Goal: Task Accomplishment & Management: Use online tool/utility

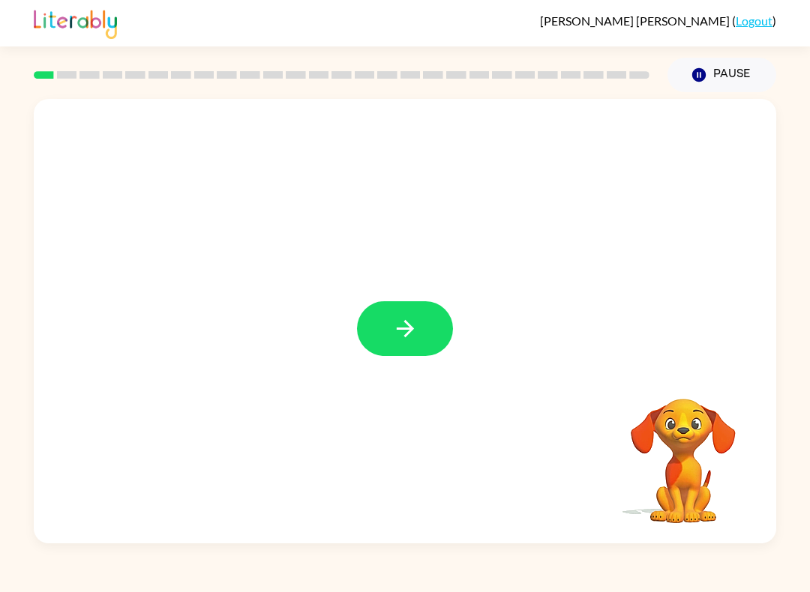
click at [392, 326] on icon "button" at bounding box center [405, 329] width 26 height 26
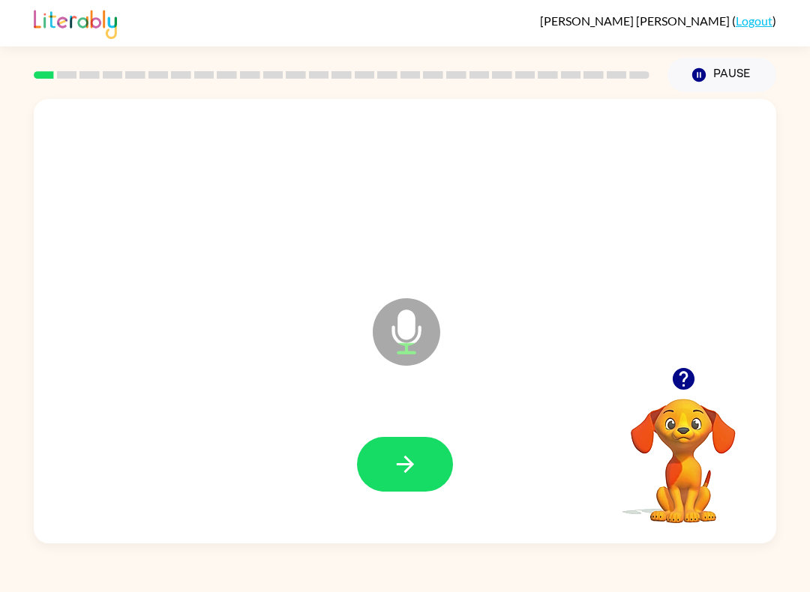
click at [409, 465] on icon "button" at bounding box center [404, 464] width 17 height 17
click at [379, 472] on button "button" at bounding box center [405, 464] width 96 height 55
click at [412, 469] on icon "button" at bounding box center [405, 464] width 26 height 26
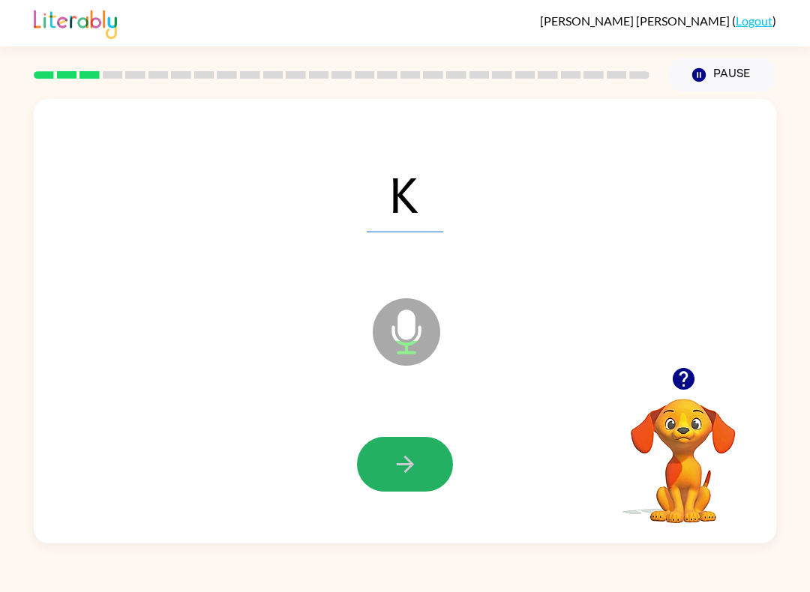
click at [417, 445] on button "button" at bounding box center [405, 464] width 96 height 55
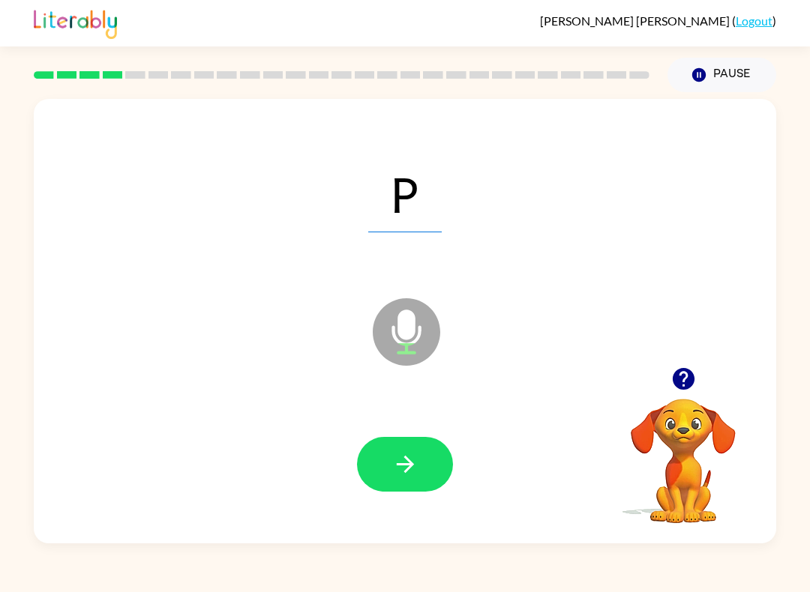
click at [422, 453] on button "button" at bounding box center [405, 464] width 96 height 55
click at [424, 453] on button "button" at bounding box center [405, 464] width 96 height 55
click at [424, 465] on button "button" at bounding box center [405, 464] width 96 height 55
click at [426, 454] on button "button" at bounding box center [405, 464] width 96 height 55
click at [448, 446] on div at bounding box center [405, 464] width 96 height 55
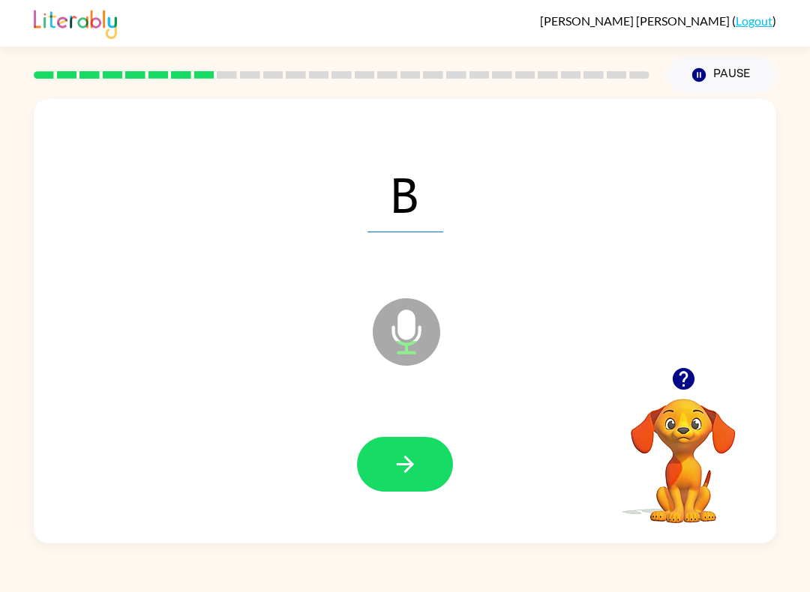
click at [420, 471] on button "button" at bounding box center [405, 464] width 96 height 55
click at [418, 460] on button "button" at bounding box center [405, 464] width 96 height 55
click at [404, 468] on icon "button" at bounding box center [405, 464] width 26 height 26
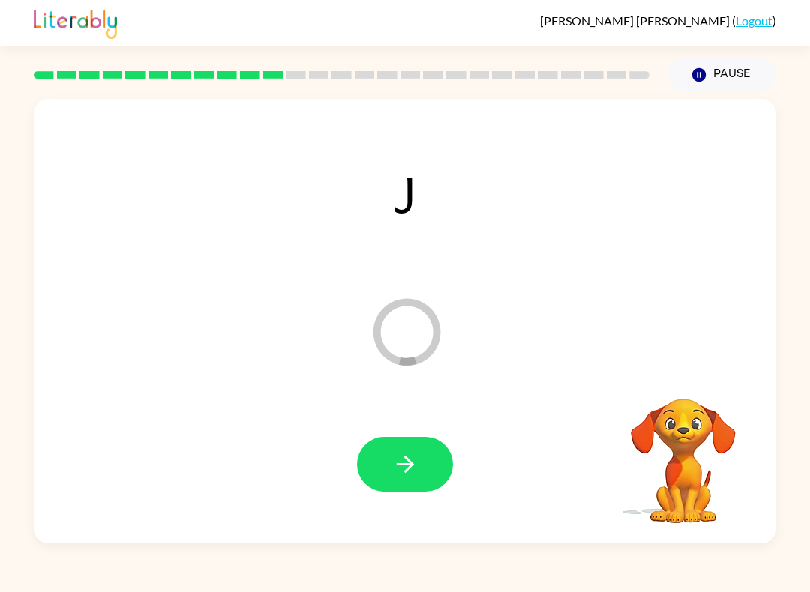
click at [421, 460] on button "button" at bounding box center [405, 464] width 96 height 55
click at [419, 465] on button "button" at bounding box center [405, 464] width 96 height 55
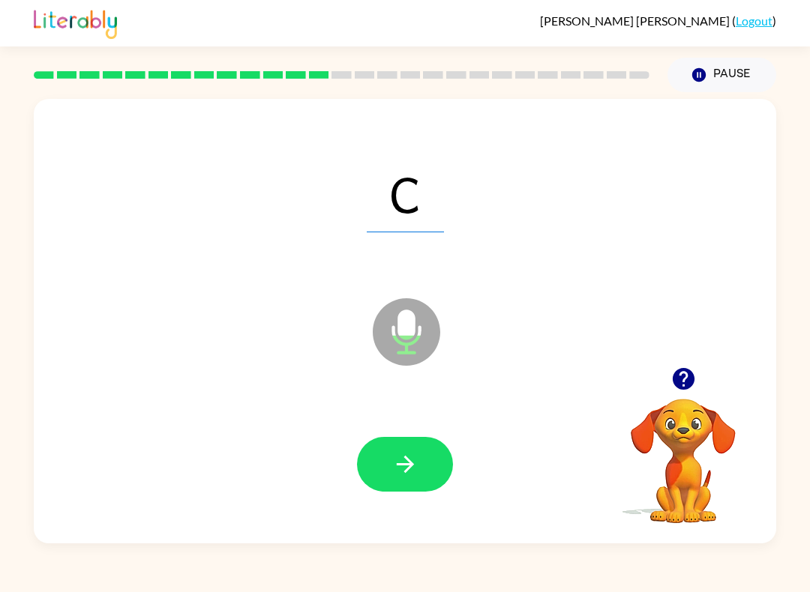
click at [423, 476] on button "button" at bounding box center [405, 464] width 96 height 55
click at [417, 463] on icon "button" at bounding box center [405, 464] width 26 height 26
click at [739, 82] on button "Pause Pause" at bounding box center [721, 75] width 109 height 34
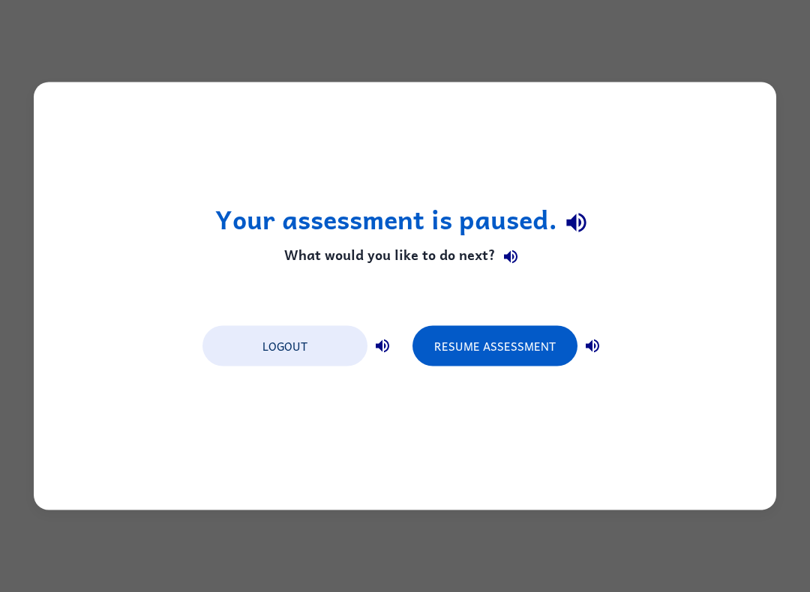
click at [529, 348] on button "Resume Assessment" at bounding box center [494, 346] width 165 height 40
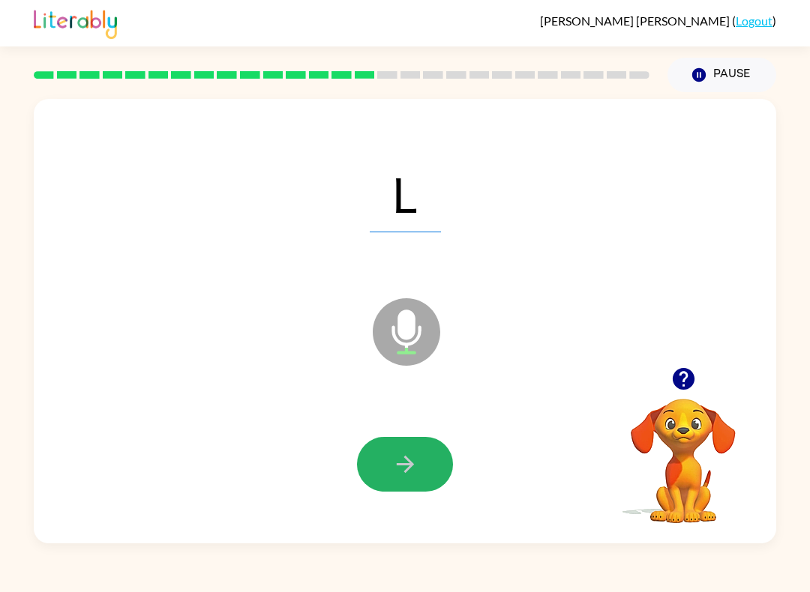
click at [392, 462] on icon "button" at bounding box center [405, 464] width 26 height 26
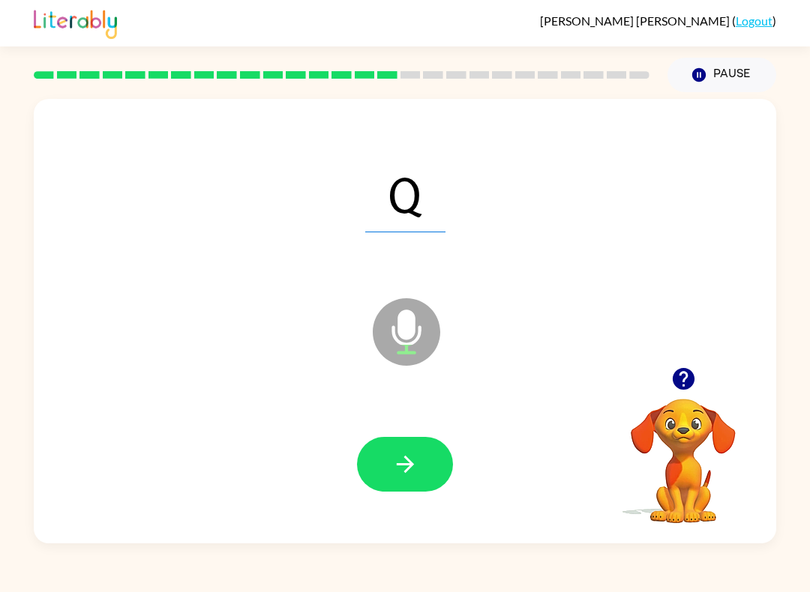
click at [407, 467] on icon "button" at bounding box center [405, 464] width 26 height 26
click at [415, 466] on icon "button" at bounding box center [405, 464] width 26 height 26
click at [409, 452] on icon "button" at bounding box center [405, 464] width 26 height 26
click at [421, 457] on button "button" at bounding box center [405, 464] width 96 height 55
click at [425, 439] on button "button" at bounding box center [405, 464] width 96 height 55
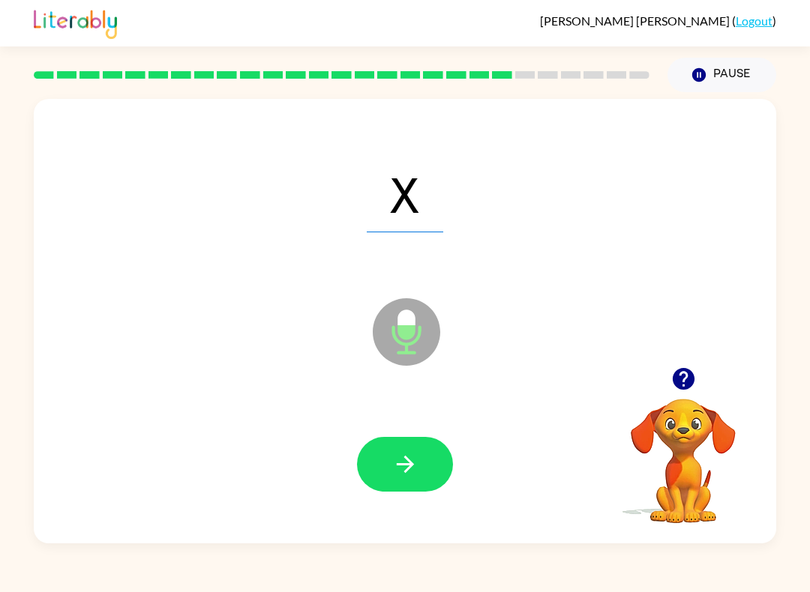
click at [412, 467] on icon "button" at bounding box center [404, 464] width 17 height 17
click at [409, 473] on icon "button" at bounding box center [405, 464] width 26 height 26
click at [416, 468] on icon "button" at bounding box center [405, 464] width 26 height 26
click at [408, 469] on icon "button" at bounding box center [404, 464] width 17 height 17
click at [431, 467] on button "button" at bounding box center [405, 464] width 96 height 55
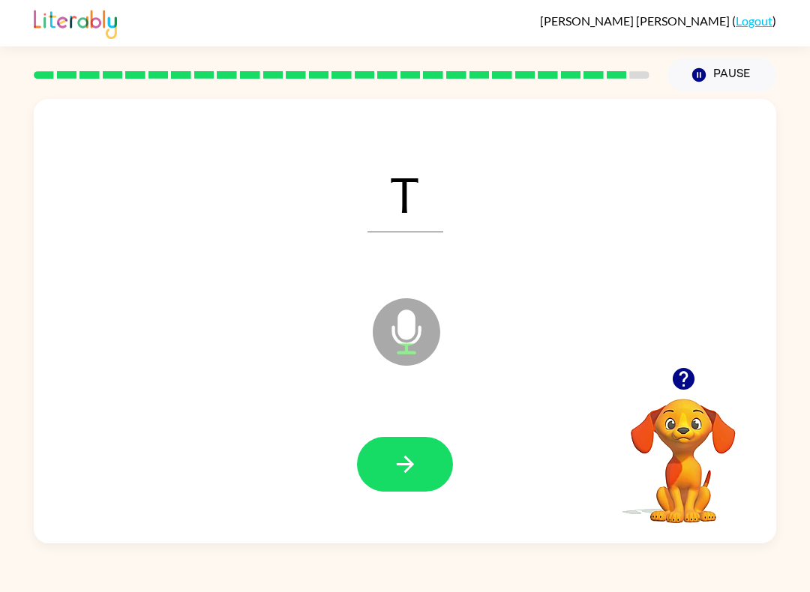
click at [412, 468] on icon "button" at bounding box center [405, 464] width 26 height 26
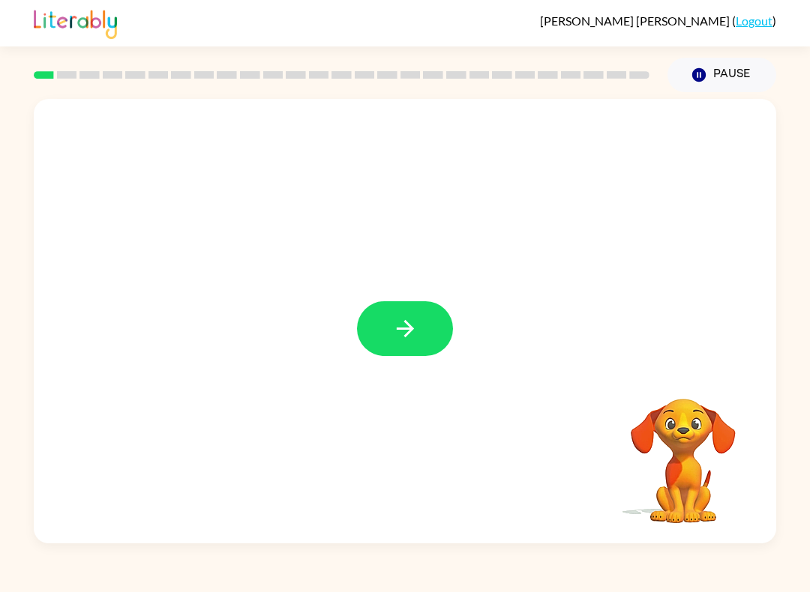
click at [384, 319] on button "button" at bounding box center [405, 328] width 96 height 55
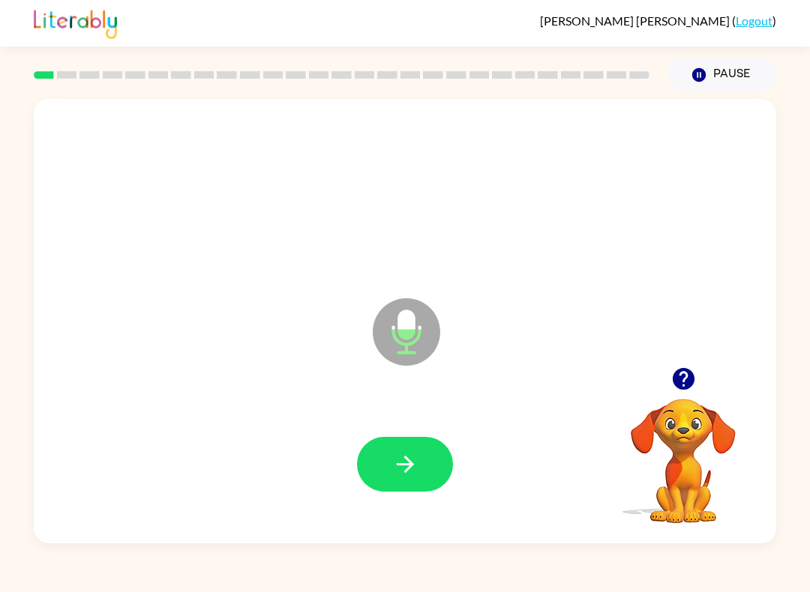
click at [412, 454] on icon "button" at bounding box center [405, 464] width 26 height 26
click at [426, 459] on button "button" at bounding box center [405, 464] width 96 height 55
click at [404, 467] on icon "button" at bounding box center [405, 464] width 26 height 26
click at [377, 462] on button "button" at bounding box center [405, 464] width 96 height 55
click at [426, 466] on button "button" at bounding box center [405, 464] width 96 height 55
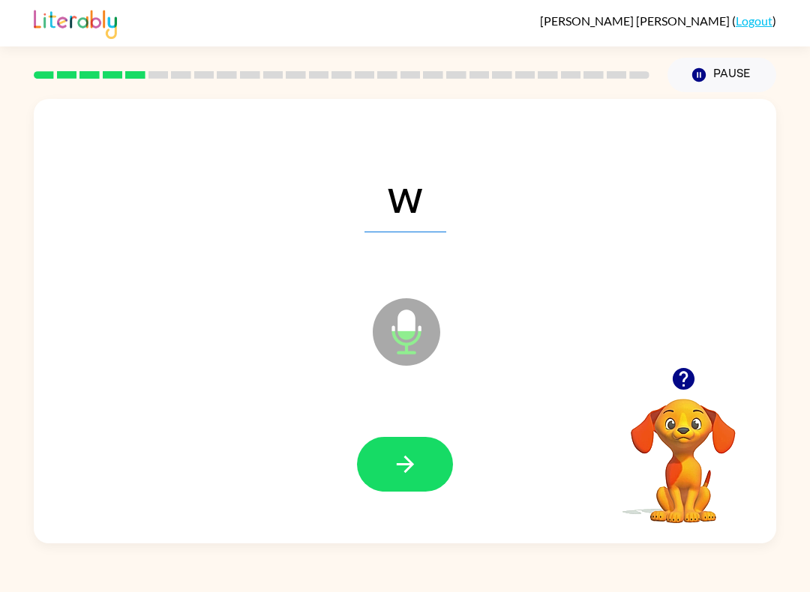
click at [424, 465] on button "button" at bounding box center [405, 464] width 96 height 55
click at [415, 465] on icon "button" at bounding box center [405, 464] width 26 height 26
click at [405, 468] on icon "button" at bounding box center [405, 464] width 26 height 26
click at [409, 454] on icon "button" at bounding box center [405, 464] width 26 height 26
click at [412, 466] on icon "button" at bounding box center [404, 464] width 17 height 17
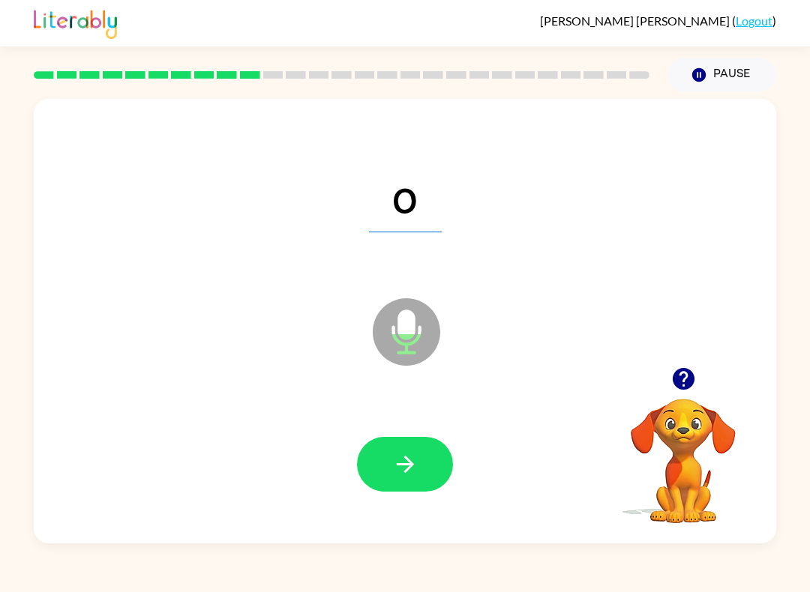
click at [421, 462] on button "button" at bounding box center [405, 464] width 96 height 55
click at [415, 470] on icon "button" at bounding box center [405, 464] width 26 height 26
click at [422, 487] on button "button" at bounding box center [405, 464] width 96 height 55
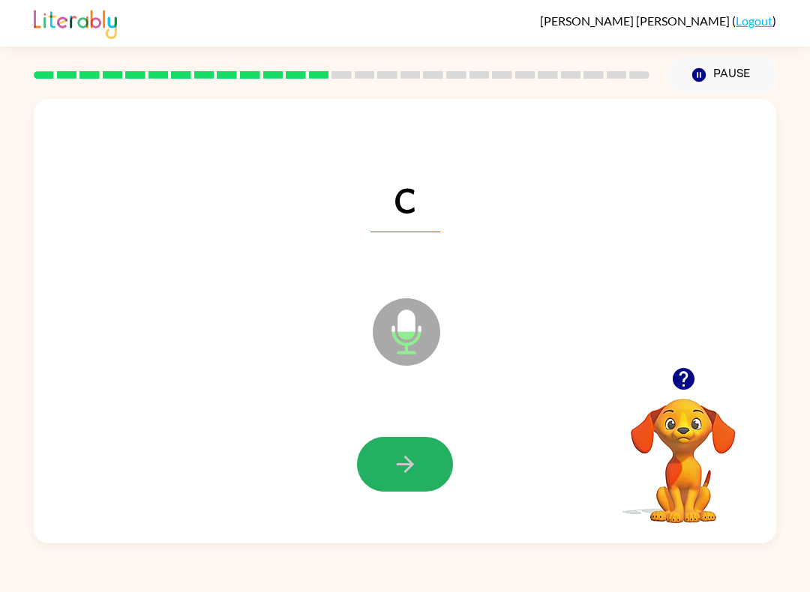
click at [413, 470] on icon "button" at bounding box center [405, 464] width 26 height 26
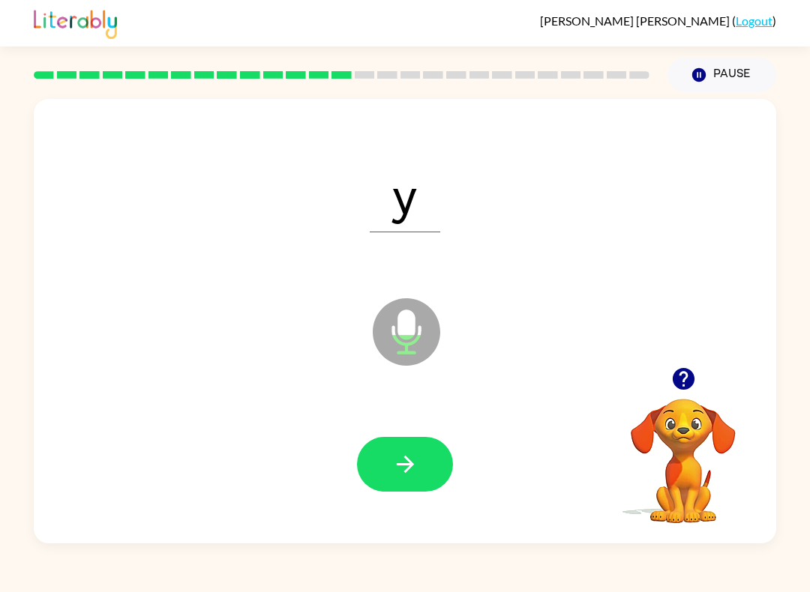
click at [417, 474] on icon "button" at bounding box center [405, 464] width 26 height 26
click at [414, 461] on icon "button" at bounding box center [405, 464] width 26 height 26
click at [717, 71] on button "Pause Pause" at bounding box center [721, 75] width 109 height 34
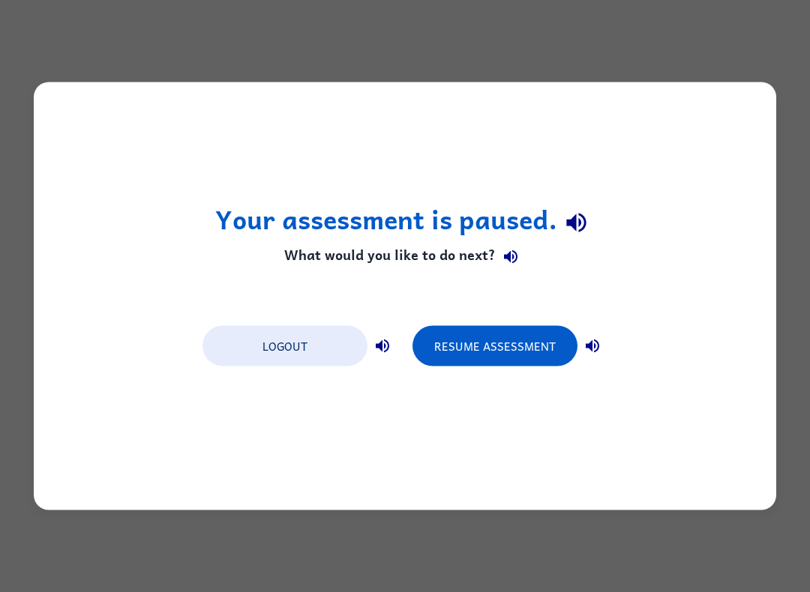
click at [508, 340] on button "Resume Assessment" at bounding box center [494, 346] width 165 height 40
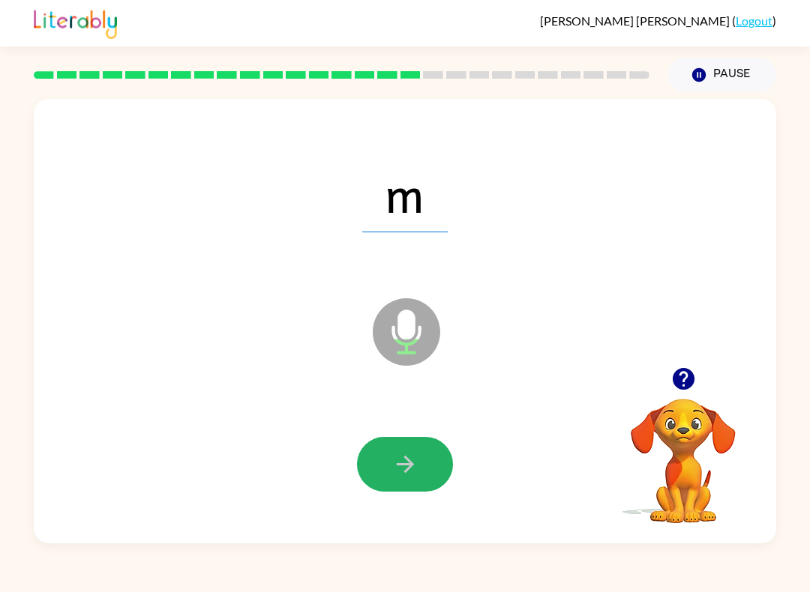
click at [409, 454] on icon "button" at bounding box center [405, 464] width 26 height 26
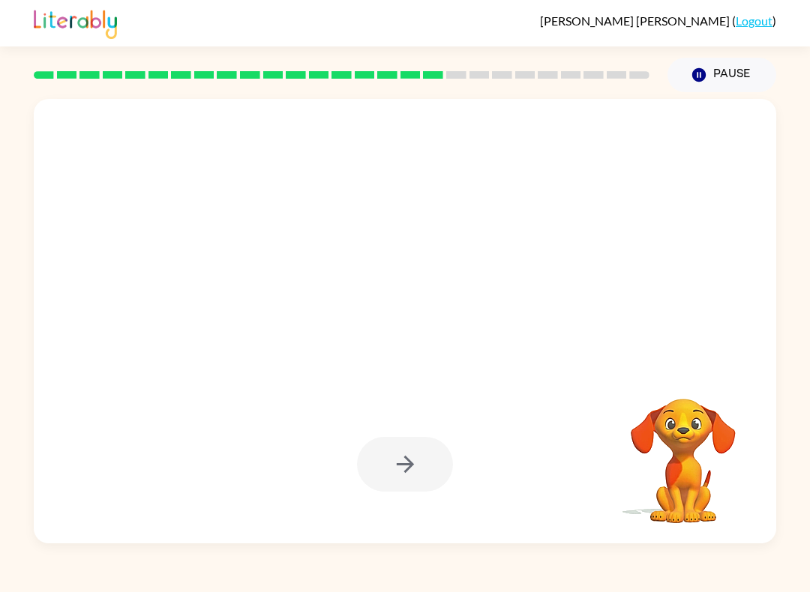
click at [732, 64] on button "Pause Pause" at bounding box center [721, 75] width 109 height 34
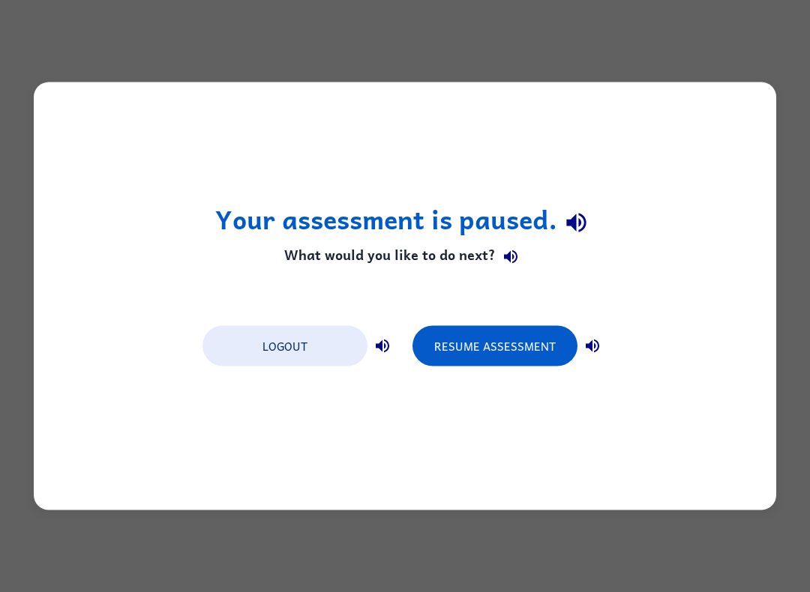
click at [483, 348] on button "Resume Assessment" at bounding box center [494, 346] width 165 height 40
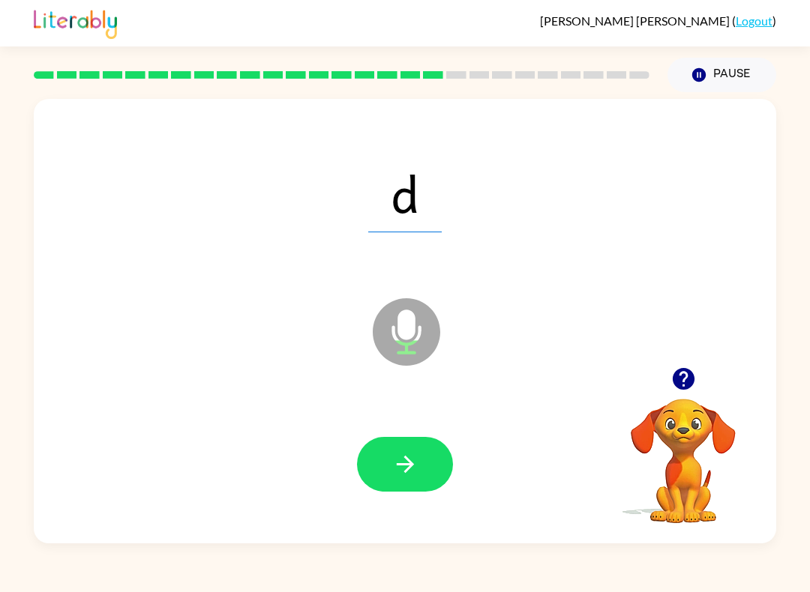
click at [419, 452] on button "button" at bounding box center [405, 464] width 96 height 55
click at [438, 461] on button "button" at bounding box center [405, 464] width 96 height 55
click at [416, 453] on icon "button" at bounding box center [405, 464] width 26 height 26
click at [418, 457] on icon "button" at bounding box center [405, 464] width 26 height 26
click at [433, 469] on button "button" at bounding box center [405, 464] width 96 height 55
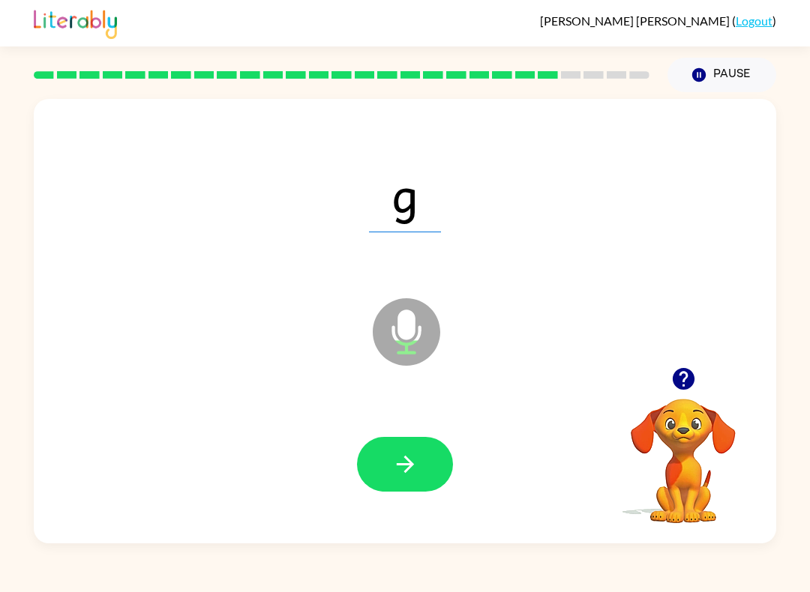
click at [427, 463] on button "button" at bounding box center [405, 464] width 96 height 55
click at [409, 475] on icon "button" at bounding box center [405, 464] width 26 height 26
click at [424, 462] on button "button" at bounding box center [405, 464] width 96 height 55
click at [400, 454] on icon "button" at bounding box center [405, 464] width 26 height 26
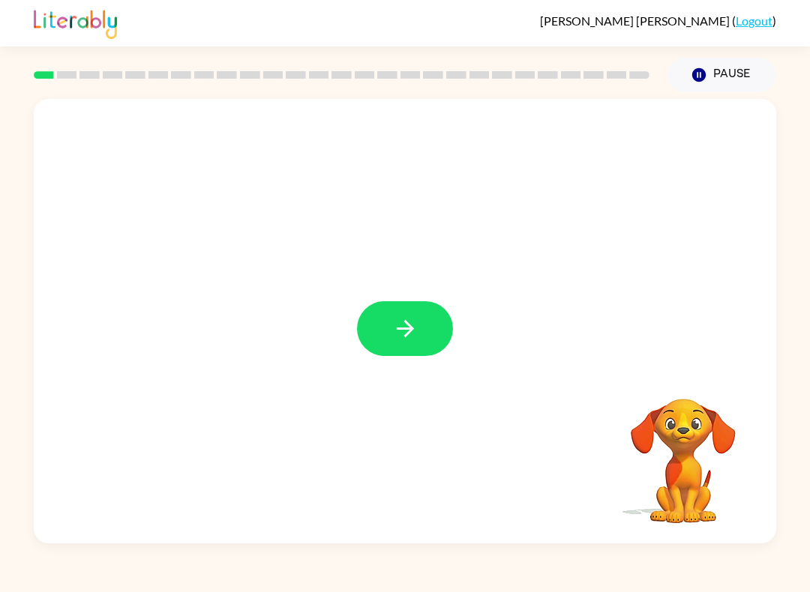
click at [391, 312] on button "button" at bounding box center [405, 328] width 96 height 55
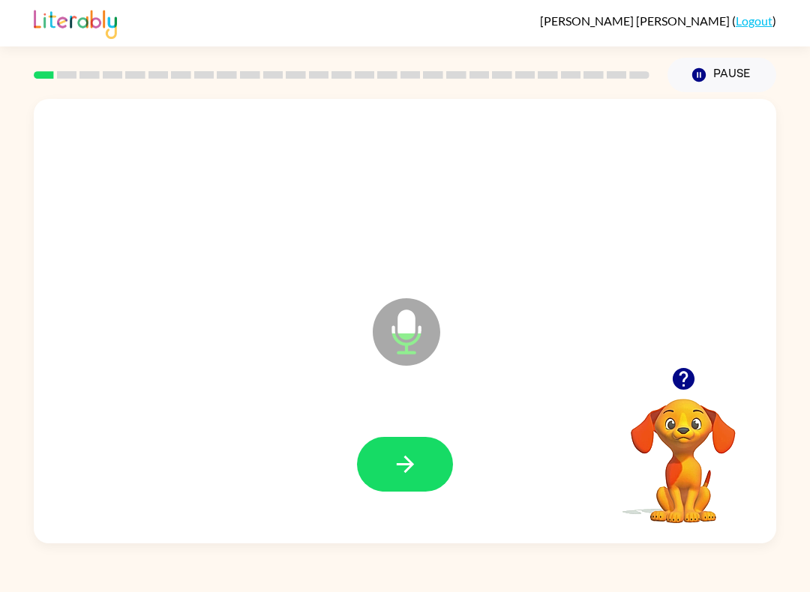
click at [411, 459] on icon "button" at bounding box center [405, 464] width 26 height 26
click at [430, 453] on button "button" at bounding box center [405, 464] width 96 height 55
click at [415, 476] on icon "button" at bounding box center [405, 464] width 26 height 26
click at [433, 472] on button "button" at bounding box center [405, 464] width 96 height 55
click at [424, 458] on button "button" at bounding box center [405, 464] width 96 height 55
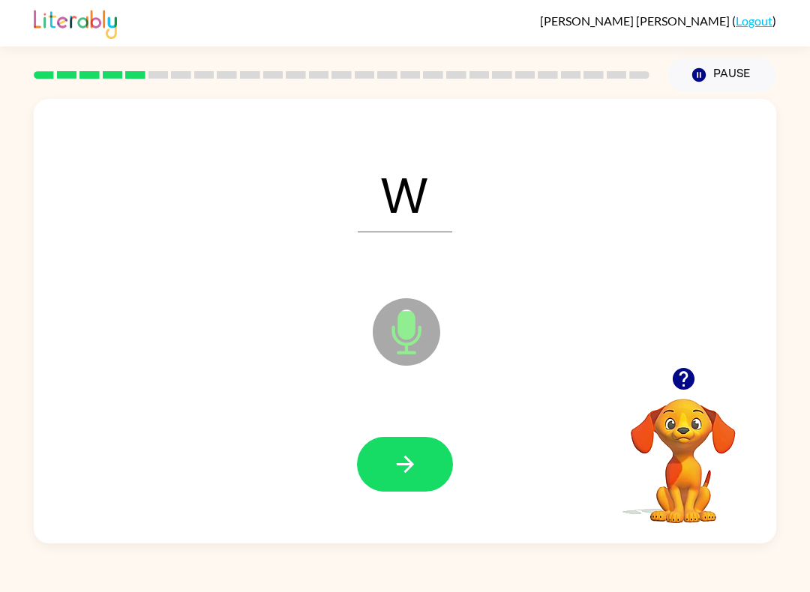
click at [406, 471] on icon "button" at bounding box center [404, 464] width 17 height 17
click at [430, 485] on button "button" at bounding box center [405, 464] width 96 height 55
click at [425, 448] on button "button" at bounding box center [405, 464] width 96 height 55
click at [422, 451] on button "button" at bounding box center [405, 464] width 96 height 55
click at [412, 461] on icon "button" at bounding box center [405, 464] width 26 height 26
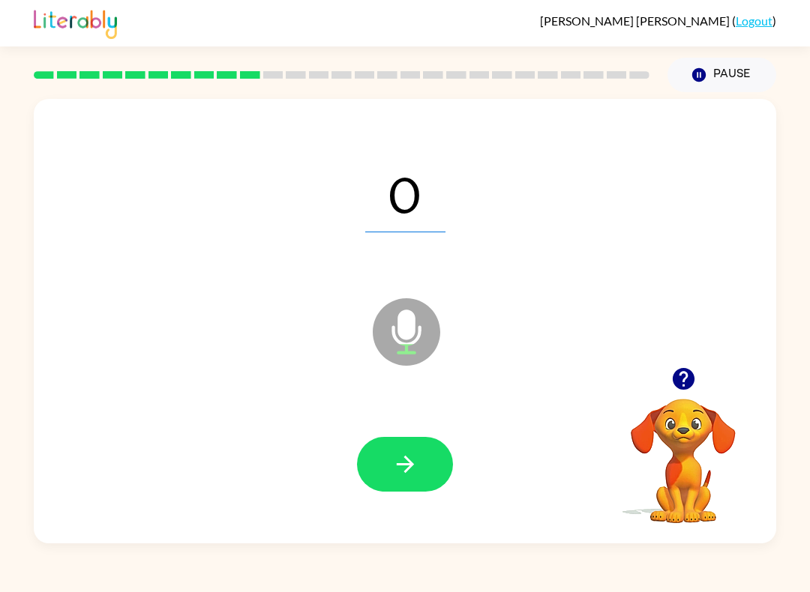
click at [436, 448] on button "button" at bounding box center [405, 464] width 96 height 55
click at [424, 461] on button "button" at bounding box center [405, 464] width 96 height 55
click at [427, 449] on button "button" at bounding box center [405, 464] width 96 height 55
click at [436, 460] on button "button" at bounding box center [405, 464] width 96 height 55
click at [400, 460] on icon "button" at bounding box center [405, 464] width 26 height 26
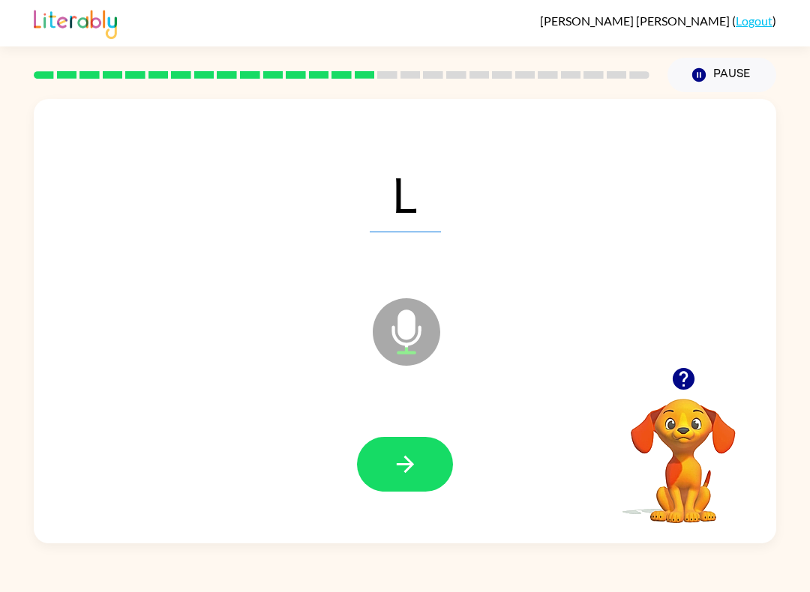
click at [418, 467] on icon "button" at bounding box center [405, 464] width 26 height 26
click at [412, 480] on button "button" at bounding box center [405, 464] width 96 height 55
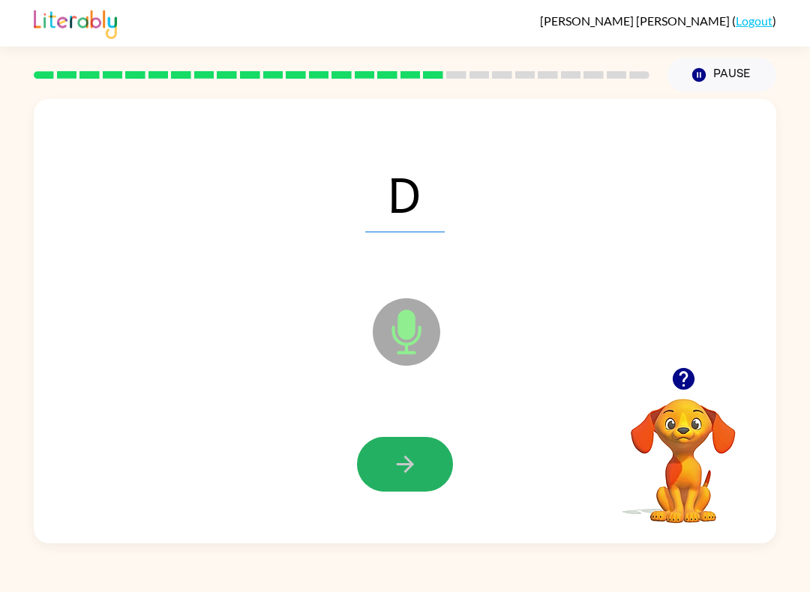
click at [432, 454] on button "button" at bounding box center [405, 464] width 96 height 55
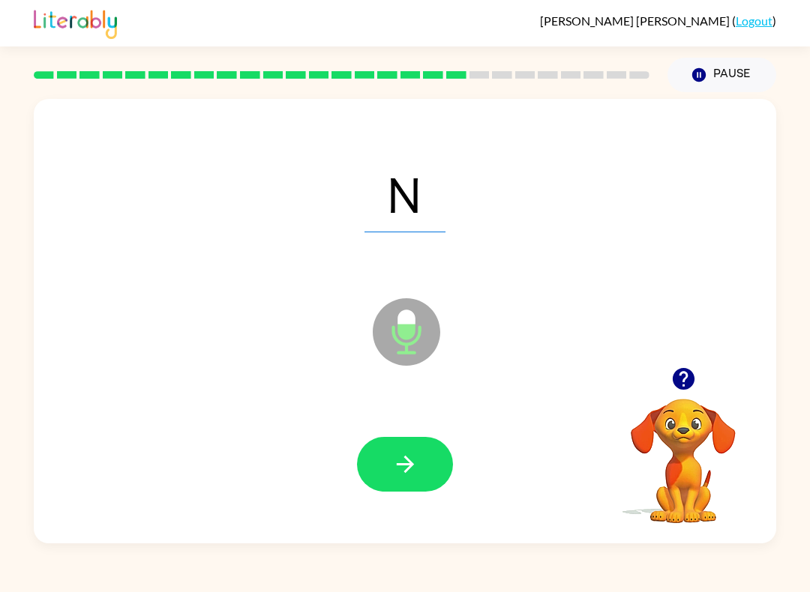
click at [424, 469] on button "button" at bounding box center [405, 464] width 96 height 55
click at [427, 457] on button "button" at bounding box center [405, 464] width 96 height 55
click at [436, 467] on button "button" at bounding box center [405, 464] width 96 height 55
click at [435, 457] on button "button" at bounding box center [405, 464] width 96 height 55
click at [421, 461] on button "button" at bounding box center [405, 464] width 96 height 55
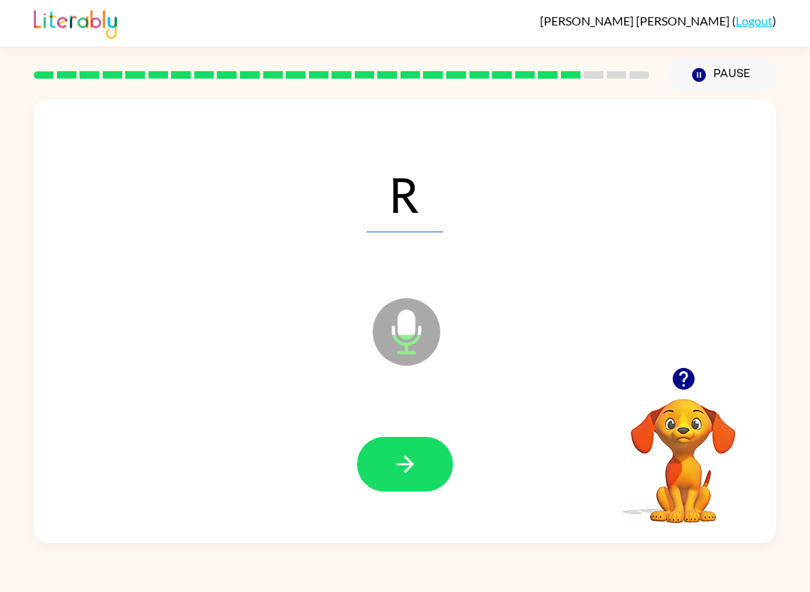
click at [424, 463] on button "button" at bounding box center [405, 464] width 96 height 55
click at [422, 457] on button "button" at bounding box center [405, 464] width 96 height 55
click at [415, 445] on button "button" at bounding box center [405, 464] width 96 height 55
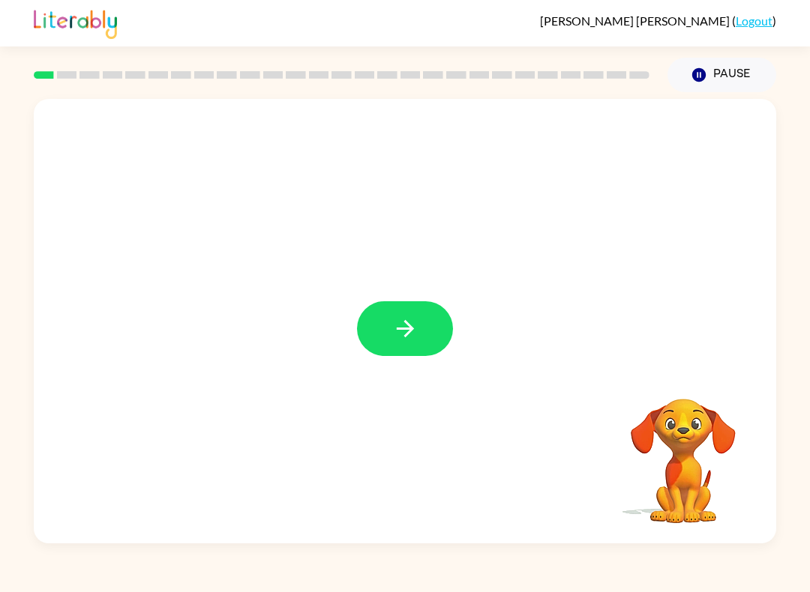
click at [408, 346] on button "button" at bounding box center [405, 328] width 96 height 55
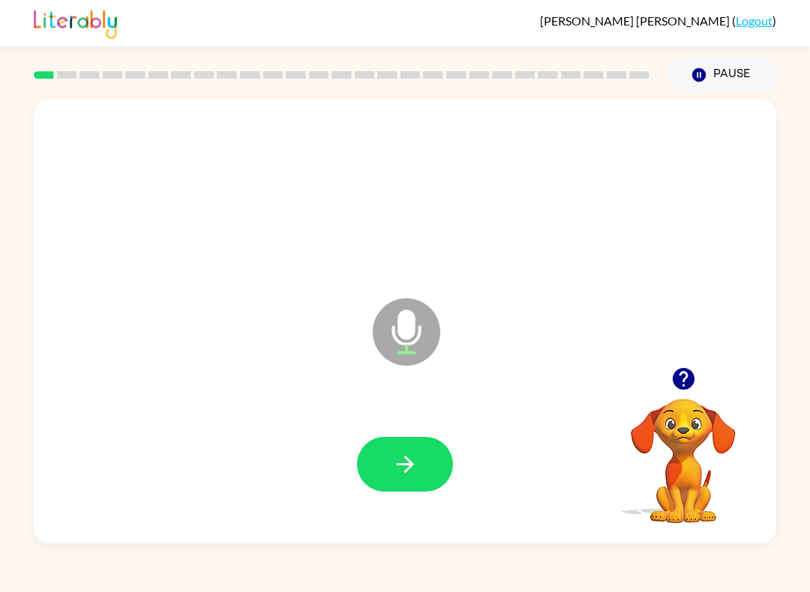
click at [427, 459] on button "button" at bounding box center [405, 464] width 96 height 55
click at [410, 456] on icon "button" at bounding box center [405, 464] width 26 height 26
click at [429, 457] on button "button" at bounding box center [405, 464] width 96 height 55
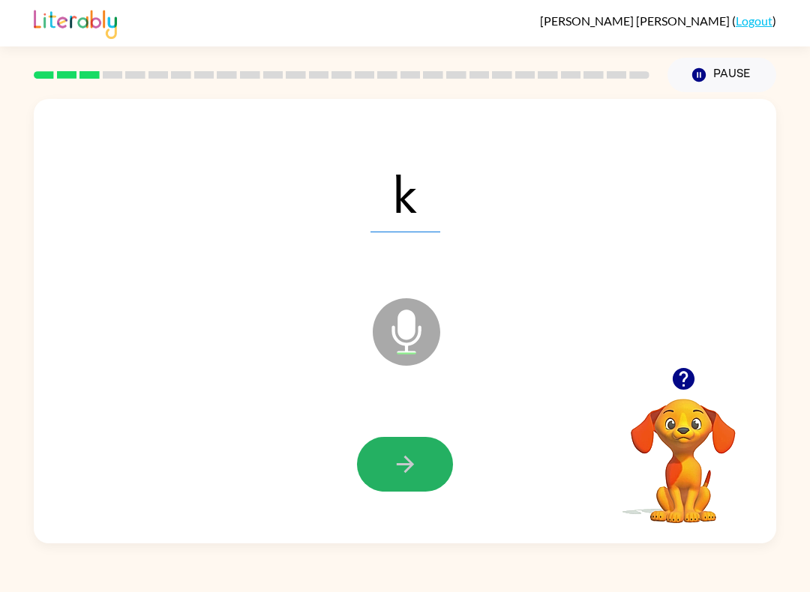
click at [419, 451] on button "button" at bounding box center [405, 464] width 96 height 55
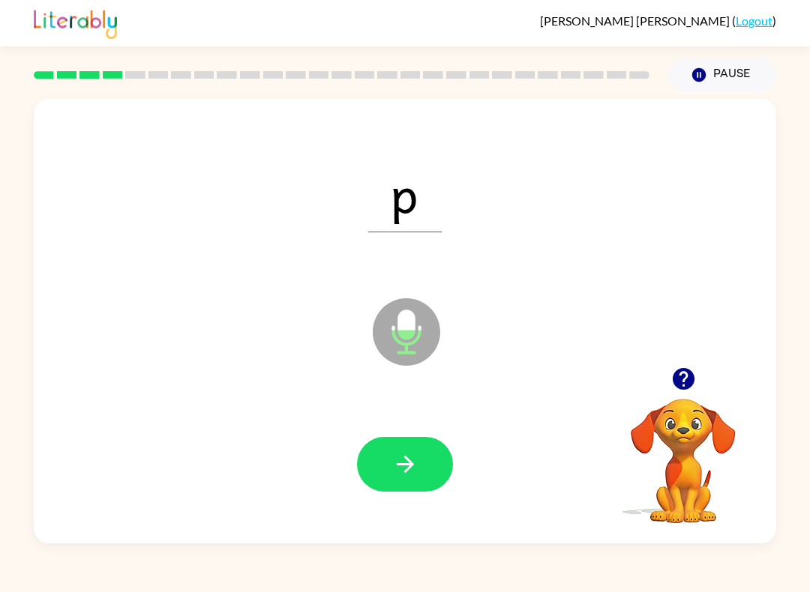
click at [413, 465] on icon "button" at bounding box center [404, 464] width 17 height 17
click at [409, 467] on icon "button" at bounding box center [404, 464] width 17 height 17
click at [396, 469] on icon "button" at bounding box center [405, 464] width 26 height 26
click at [402, 461] on icon "button" at bounding box center [405, 464] width 26 height 26
click at [423, 461] on button "button" at bounding box center [405, 464] width 96 height 55
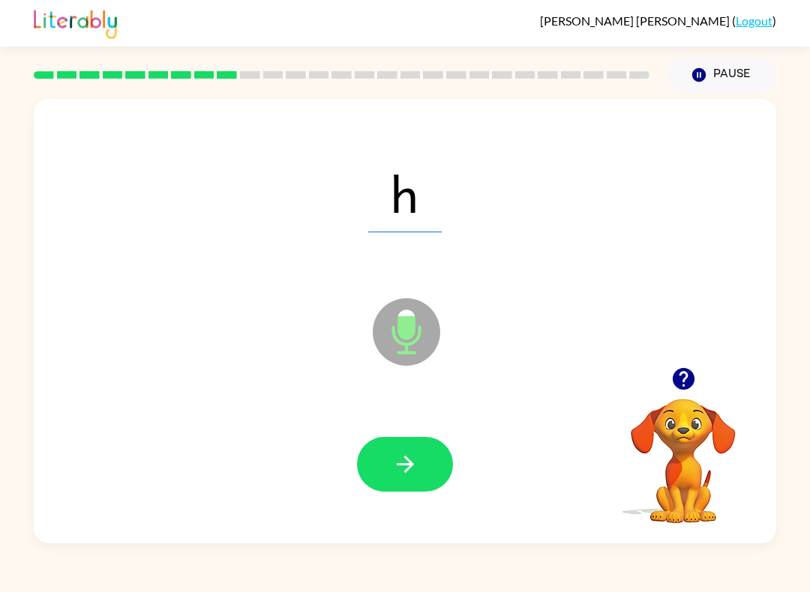
click at [424, 461] on button "button" at bounding box center [405, 464] width 96 height 55
click at [418, 455] on icon "button" at bounding box center [405, 464] width 26 height 26
click at [423, 473] on button "button" at bounding box center [405, 464] width 96 height 55
click at [439, 447] on button "button" at bounding box center [405, 464] width 96 height 55
click at [420, 453] on button "button" at bounding box center [405, 464] width 96 height 55
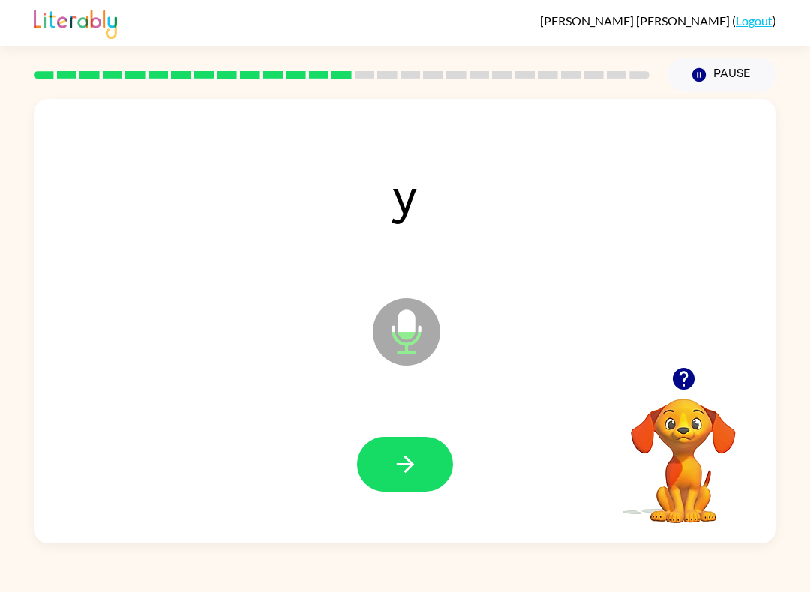
click at [428, 466] on button "button" at bounding box center [405, 464] width 96 height 55
click at [411, 447] on button "button" at bounding box center [405, 464] width 96 height 55
click at [420, 457] on button "button" at bounding box center [405, 464] width 96 height 55
click at [425, 454] on button "button" at bounding box center [405, 464] width 96 height 55
click at [409, 459] on icon "button" at bounding box center [405, 464] width 26 height 26
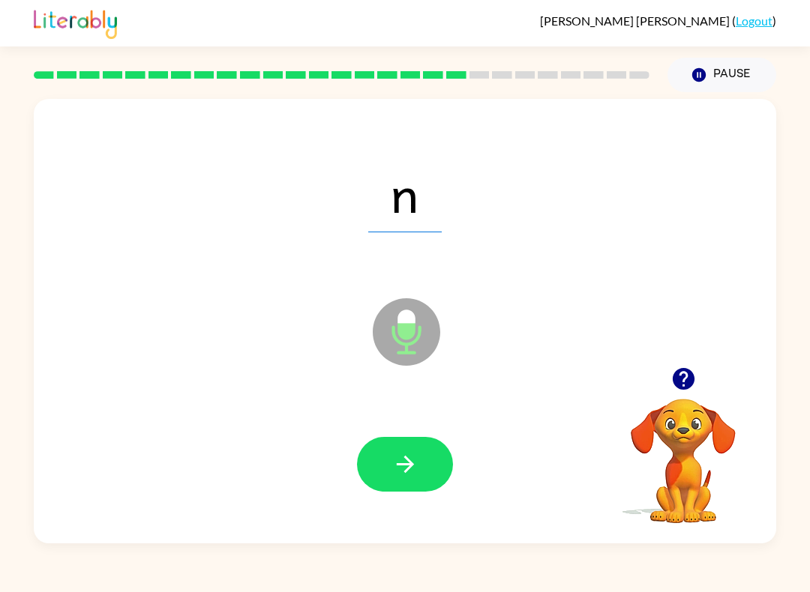
click at [384, 464] on button "button" at bounding box center [405, 464] width 96 height 55
click at [423, 445] on button "button" at bounding box center [405, 464] width 96 height 55
click at [410, 463] on icon "button" at bounding box center [404, 464] width 17 height 17
click at [413, 465] on icon "button" at bounding box center [404, 464] width 17 height 17
click at [418, 463] on button "button" at bounding box center [405, 464] width 96 height 55
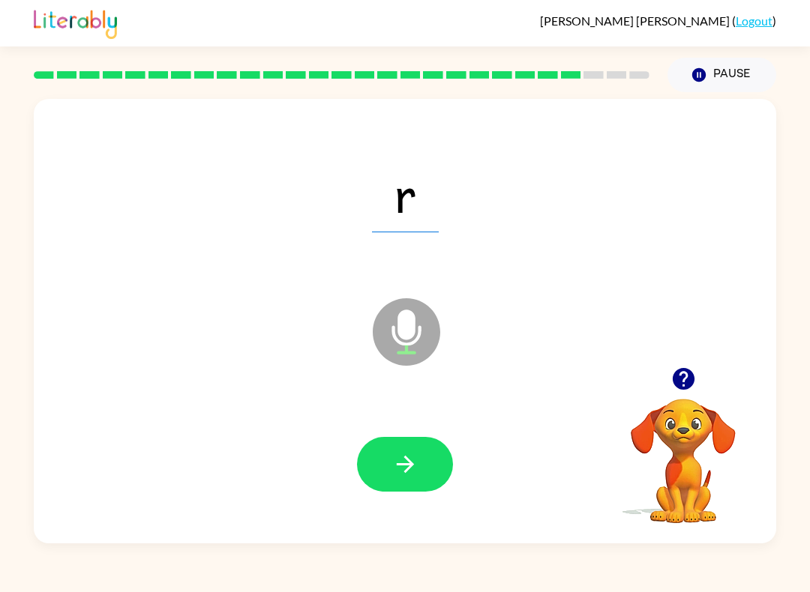
click at [427, 454] on button "button" at bounding box center [405, 464] width 96 height 55
click at [436, 448] on button "button" at bounding box center [405, 464] width 96 height 55
click at [412, 457] on icon "button" at bounding box center [405, 464] width 26 height 26
